Goal: Task Accomplishment & Management: Manage account settings

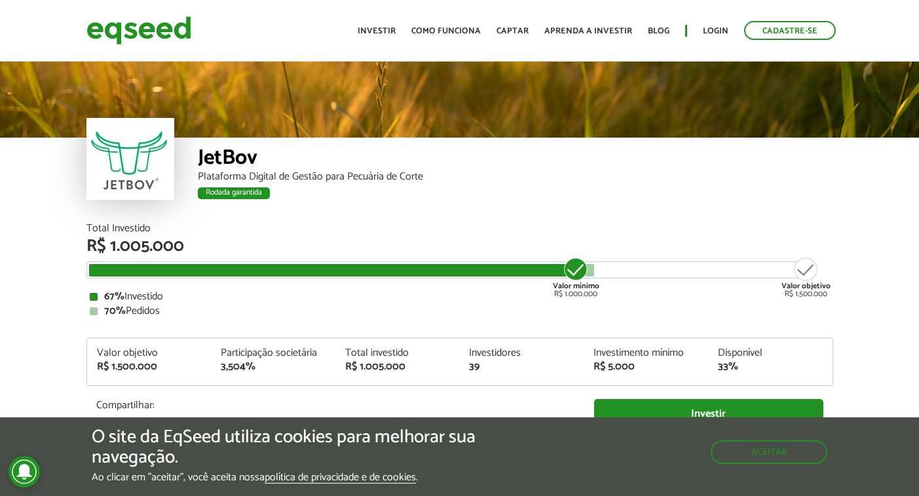
scroll to position [1518, 0]
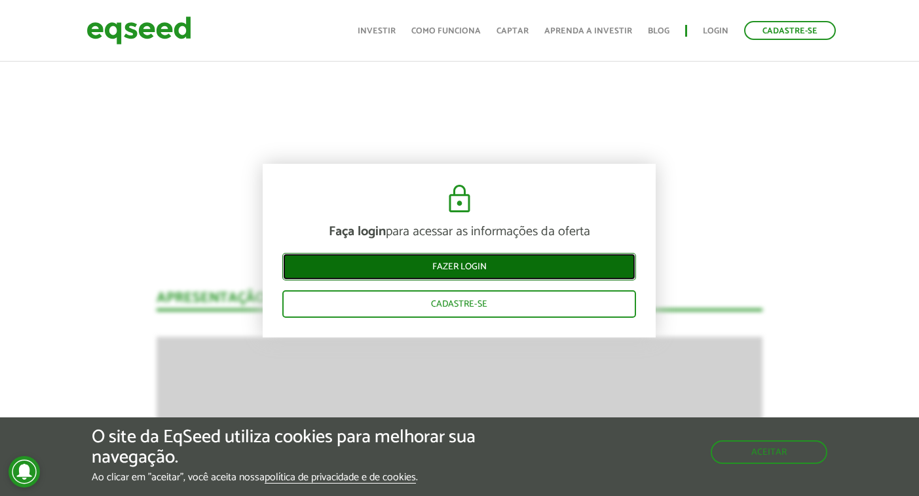
click at [479, 267] on link "Fazer login" at bounding box center [459, 267] width 354 height 28
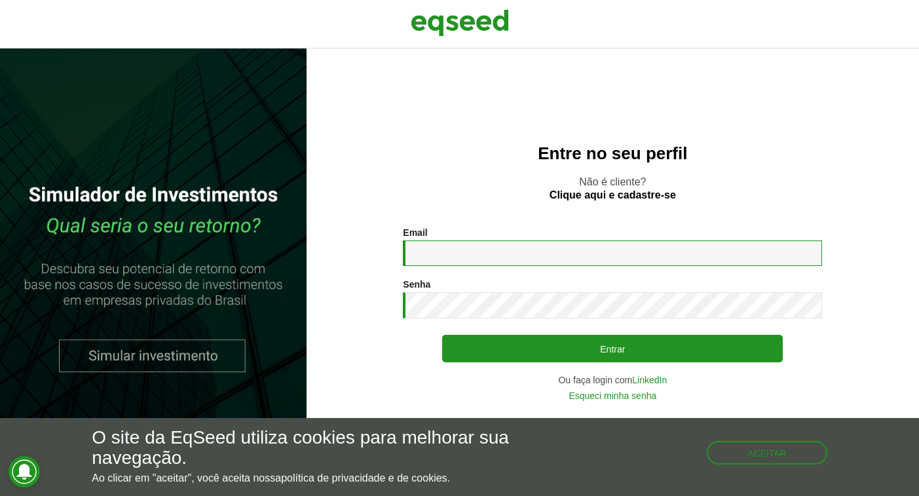
click at [449, 257] on input "Email *" at bounding box center [612, 253] width 419 height 26
type input "**********"
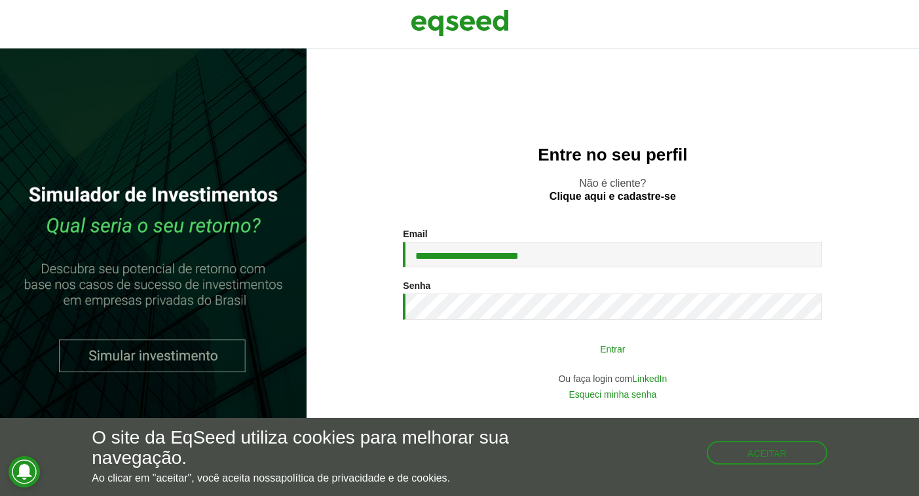
click at [582, 352] on button "Entrar" at bounding box center [612, 348] width 341 height 25
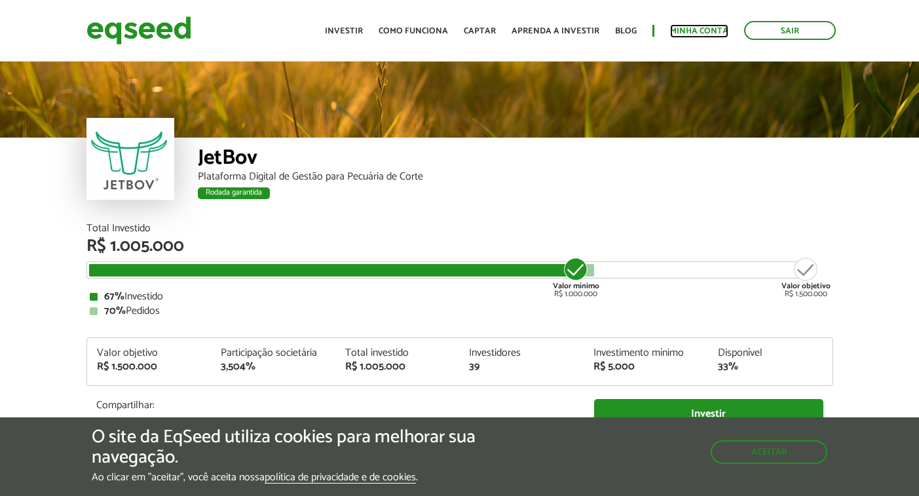
click at [680, 34] on link "Minha conta" at bounding box center [699, 31] width 58 height 9
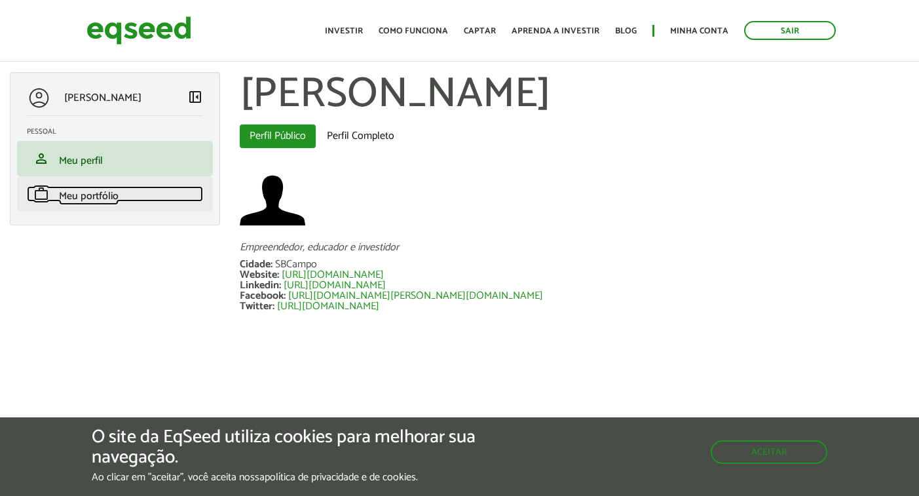
click at [134, 196] on link "work Meu portfólio" at bounding box center [115, 194] width 176 height 16
